Goal: Find specific page/section: Find specific page/section

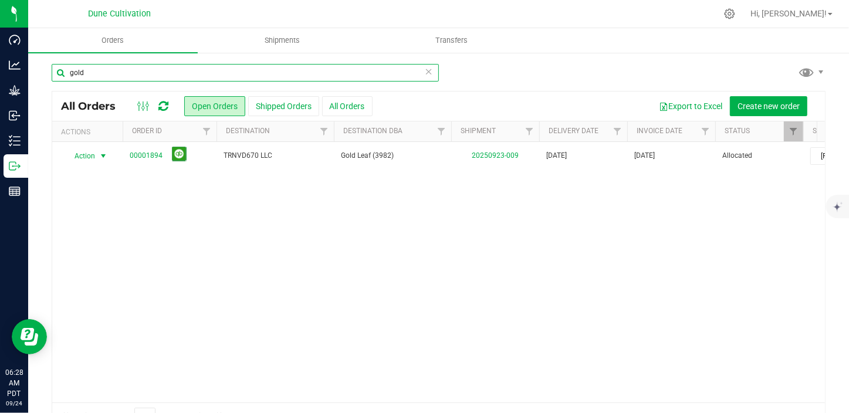
drag, startPoint x: 0, startPoint y: 0, endPoint x: 146, endPoint y: 76, distance: 164.8
click at [146, 76] on input "gold" at bounding box center [245, 73] width 387 height 18
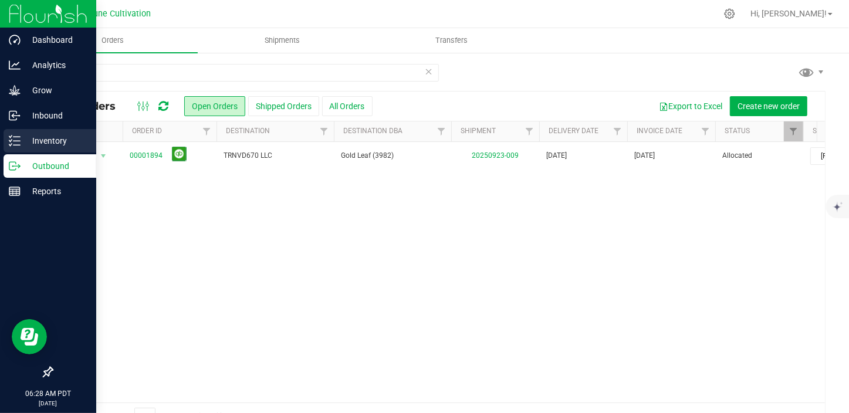
click at [34, 136] on p "Inventory" at bounding box center [56, 141] width 70 height 14
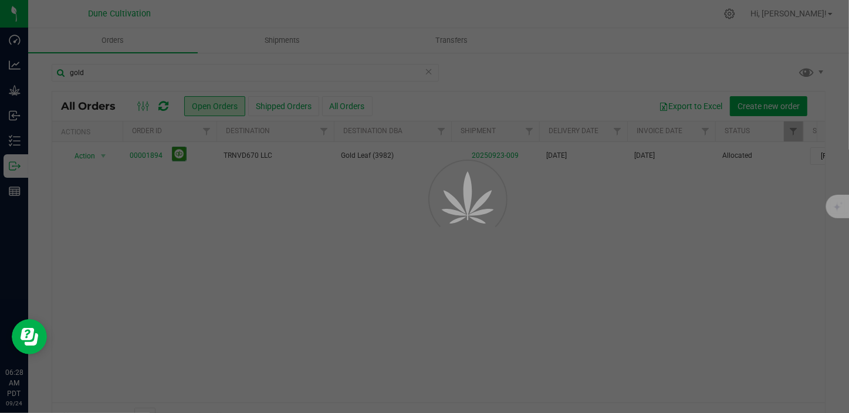
click at [104, 69] on div at bounding box center [424, 206] width 849 height 413
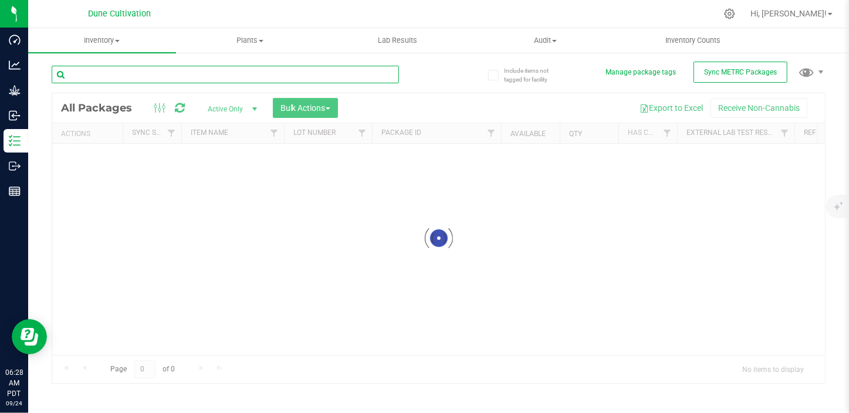
click at [98, 73] on input "text" at bounding box center [225, 75] width 347 height 18
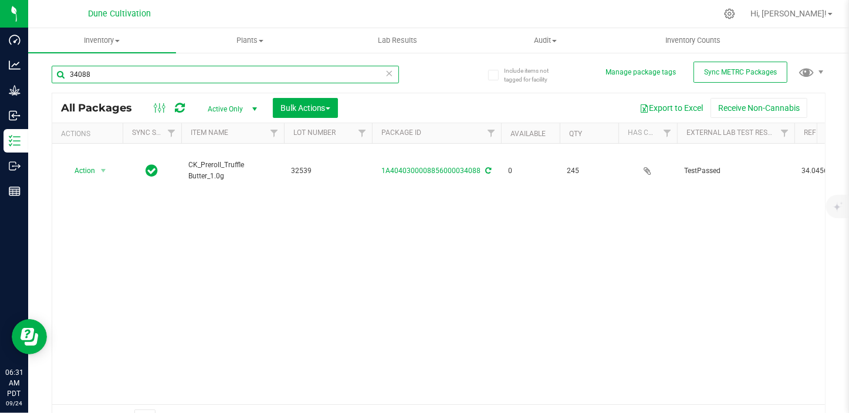
type input "34088"
